Goal: Book appointment/travel/reservation

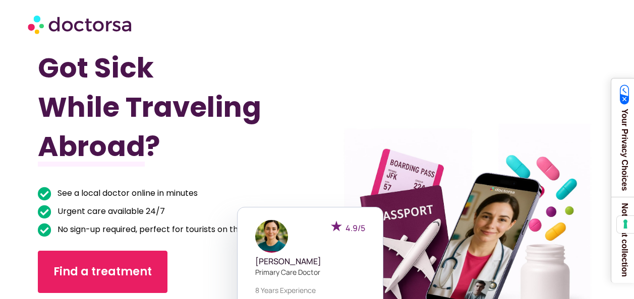
click at [44, 22] on img at bounding box center [81, 24] width 106 height 30
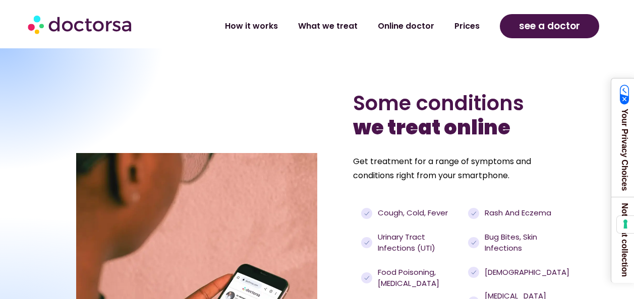
scroll to position [908, 0]
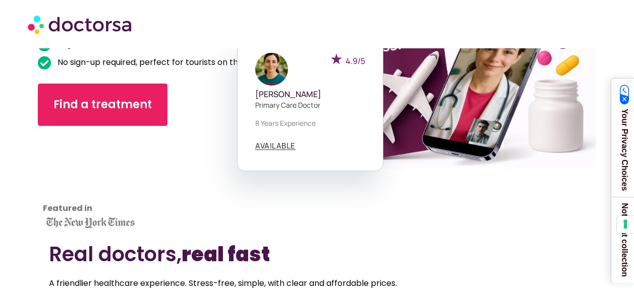
scroll to position [202, 0]
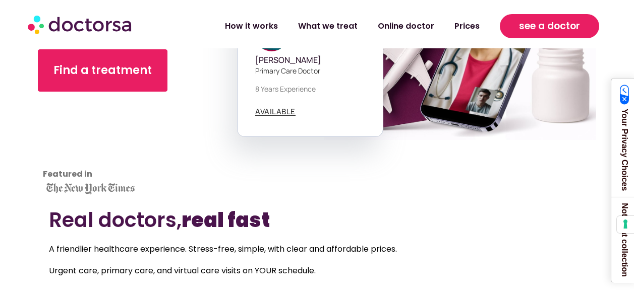
click at [513, 29] on link "see a doctor" at bounding box center [549, 26] width 99 height 24
